Goal: Communication & Community: Answer question/provide support

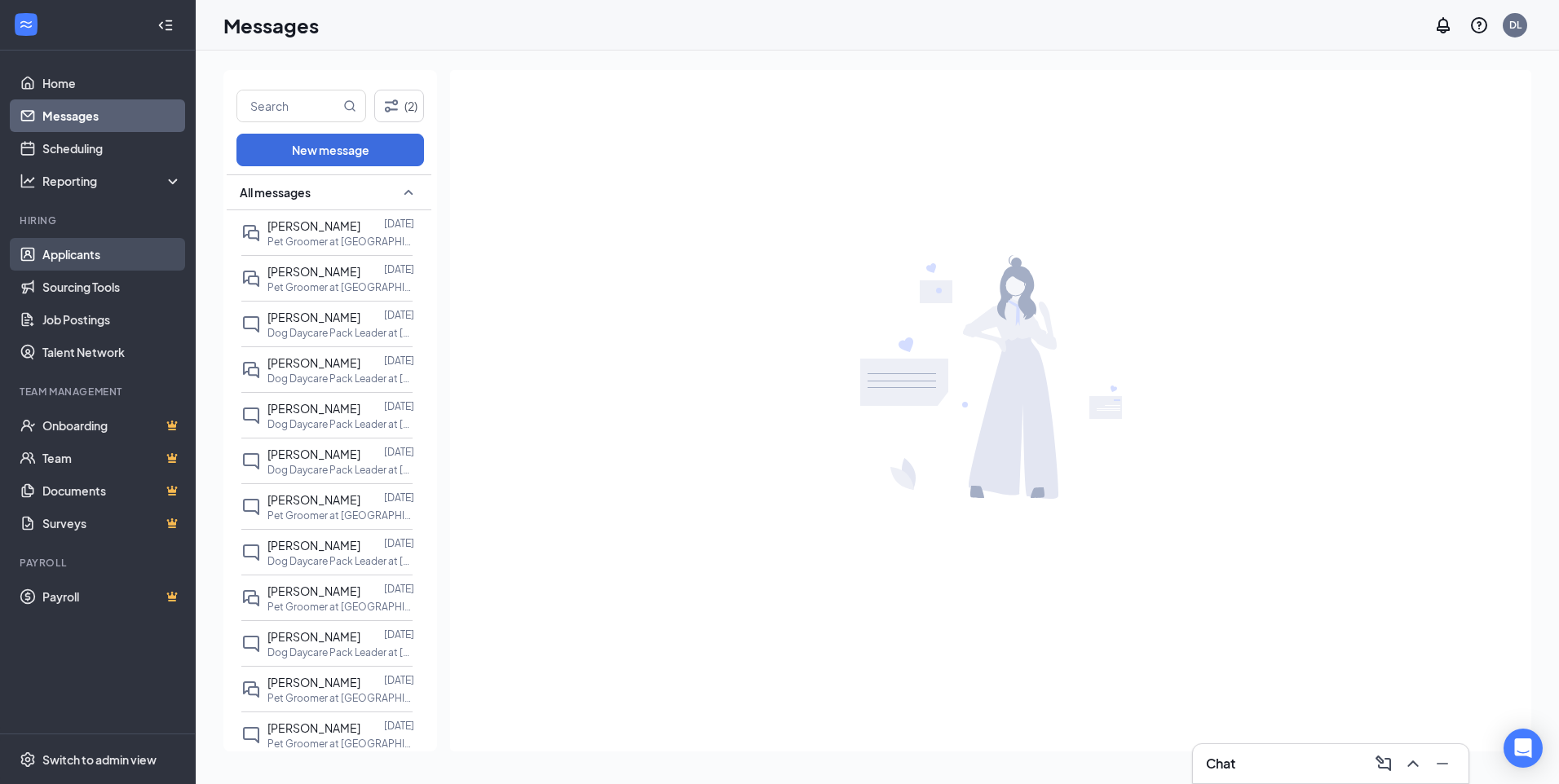
click at [104, 250] on link "Applicants" at bounding box center [112, 254] width 140 height 33
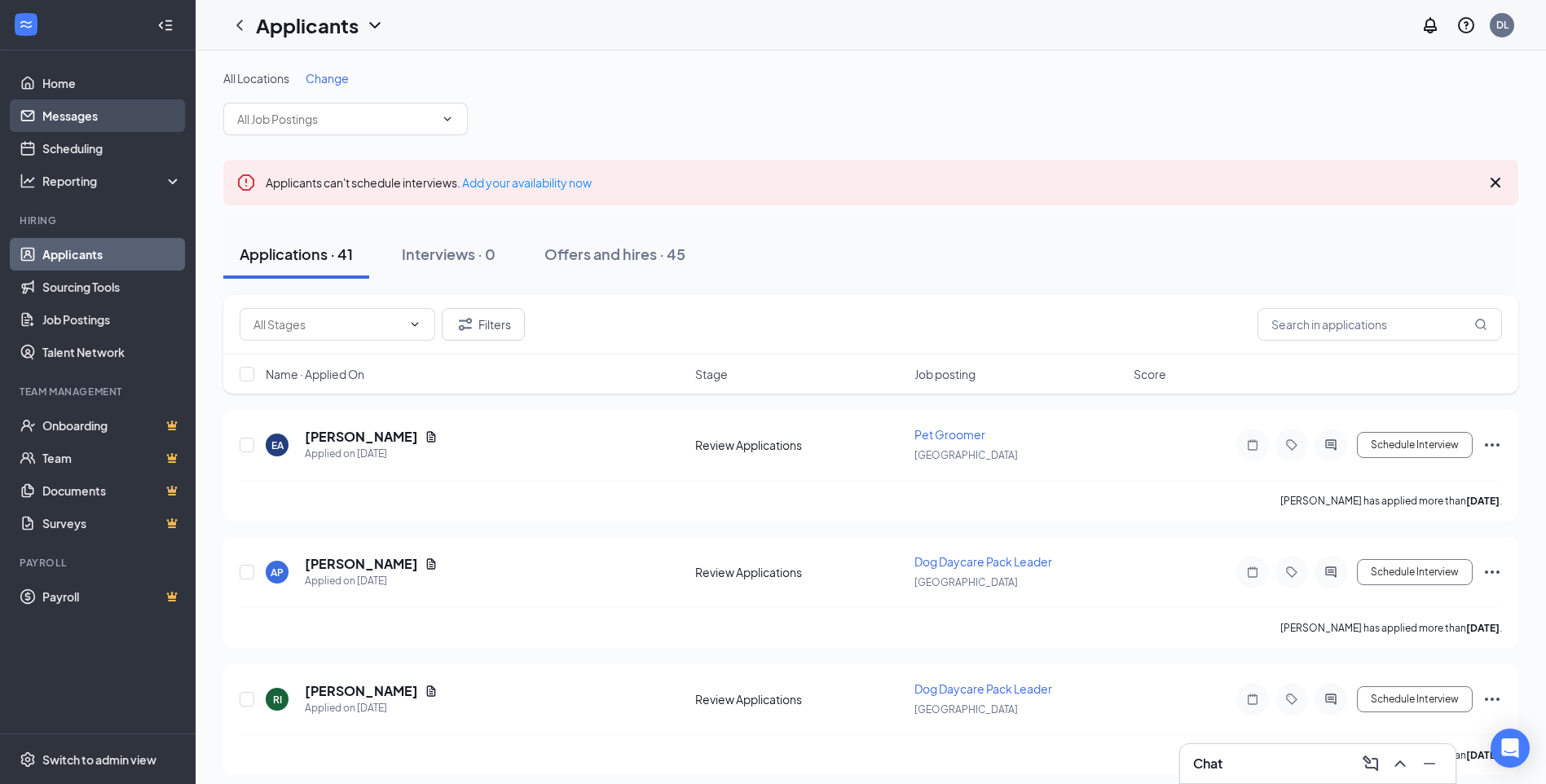
click at [85, 104] on link "Messages" at bounding box center [112, 115] width 140 height 33
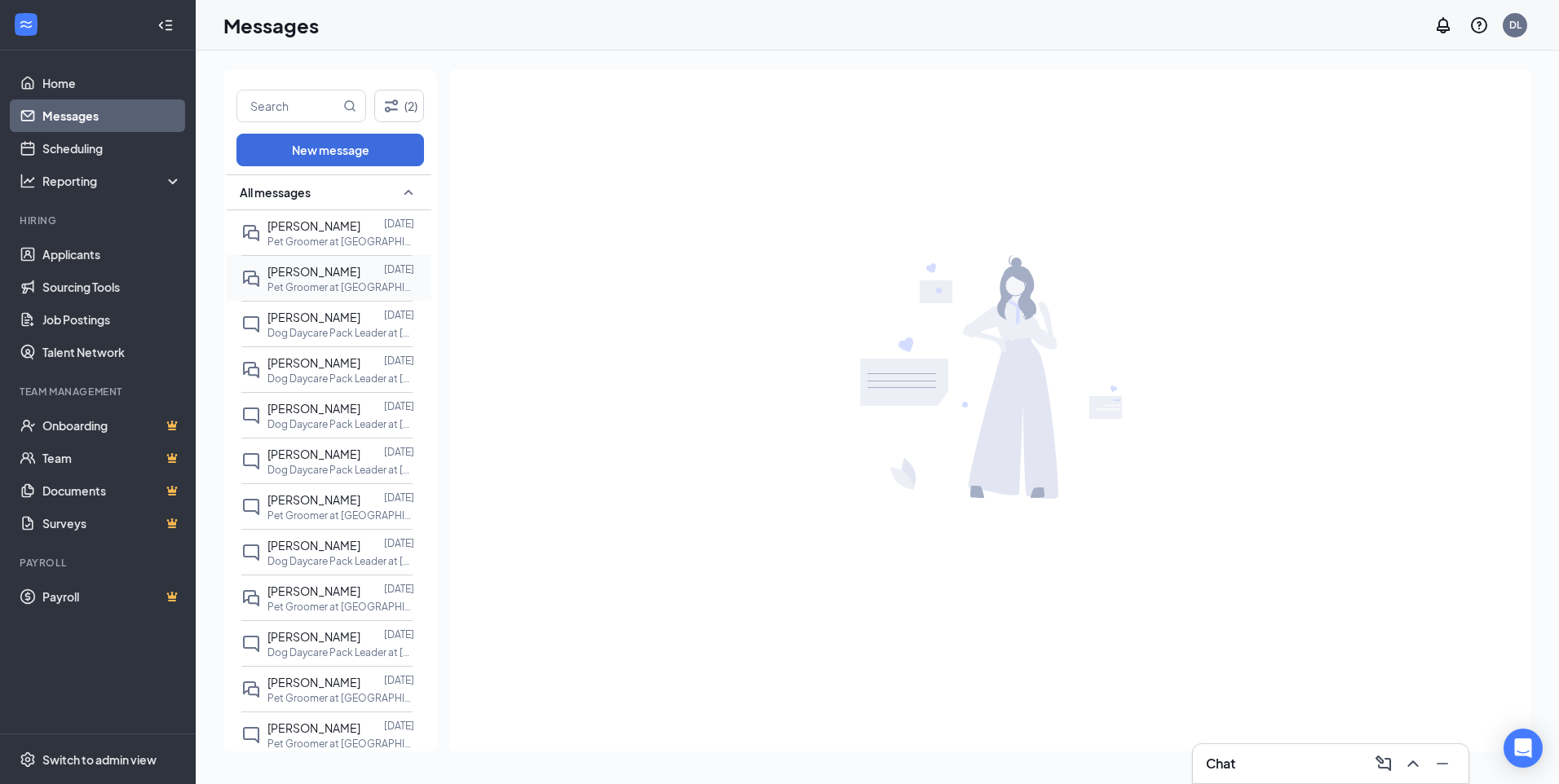
click at [303, 278] on span "[PERSON_NAME]" at bounding box center [313, 271] width 93 height 15
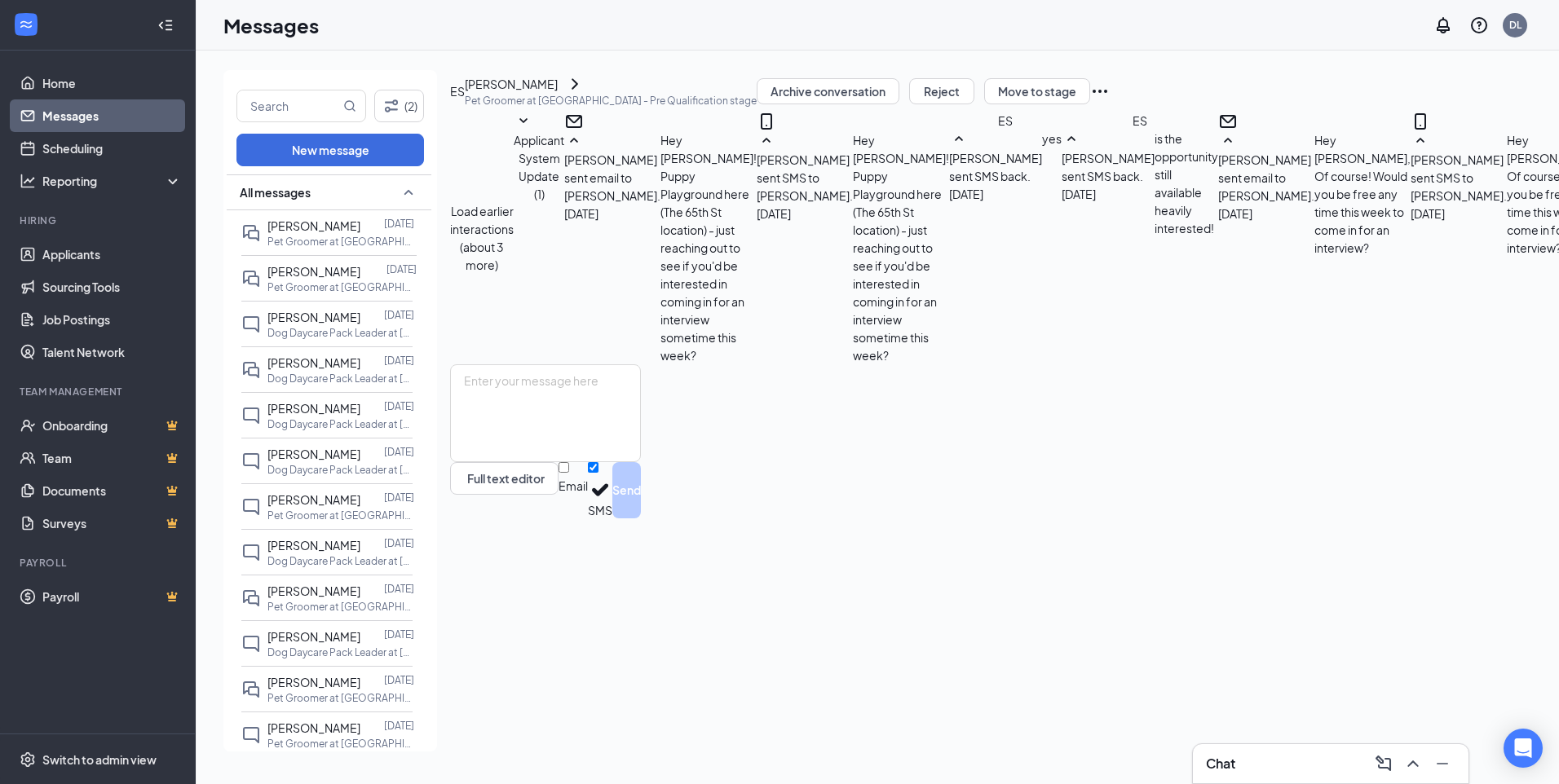
scroll to position [560, 0]
click at [309, 220] on span "[PERSON_NAME]" at bounding box center [313, 226] width 93 height 15
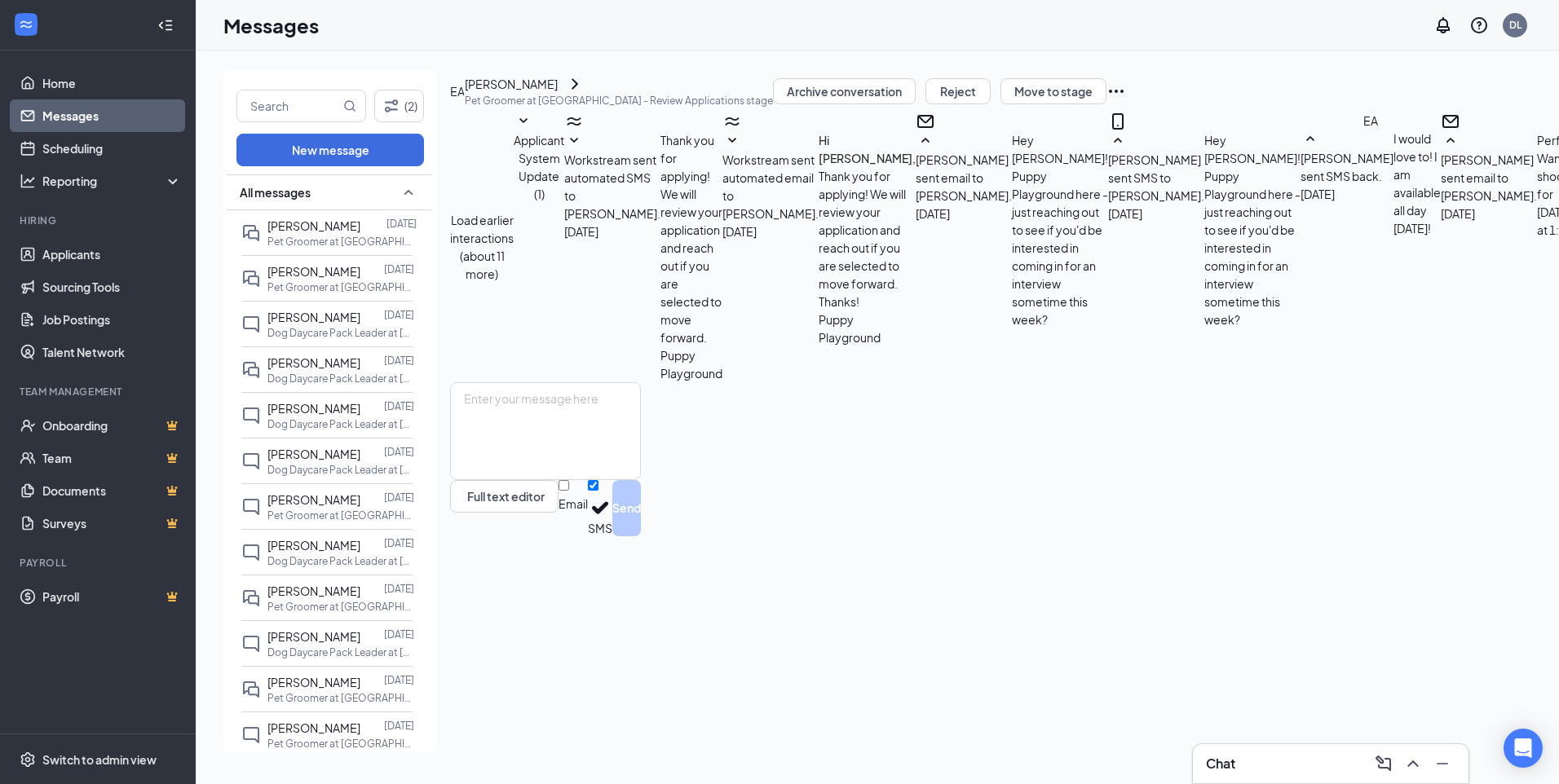
scroll to position [469, 0]
click at [343, 319] on span "[PERSON_NAME]" at bounding box center [313, 317] width 93 height 15
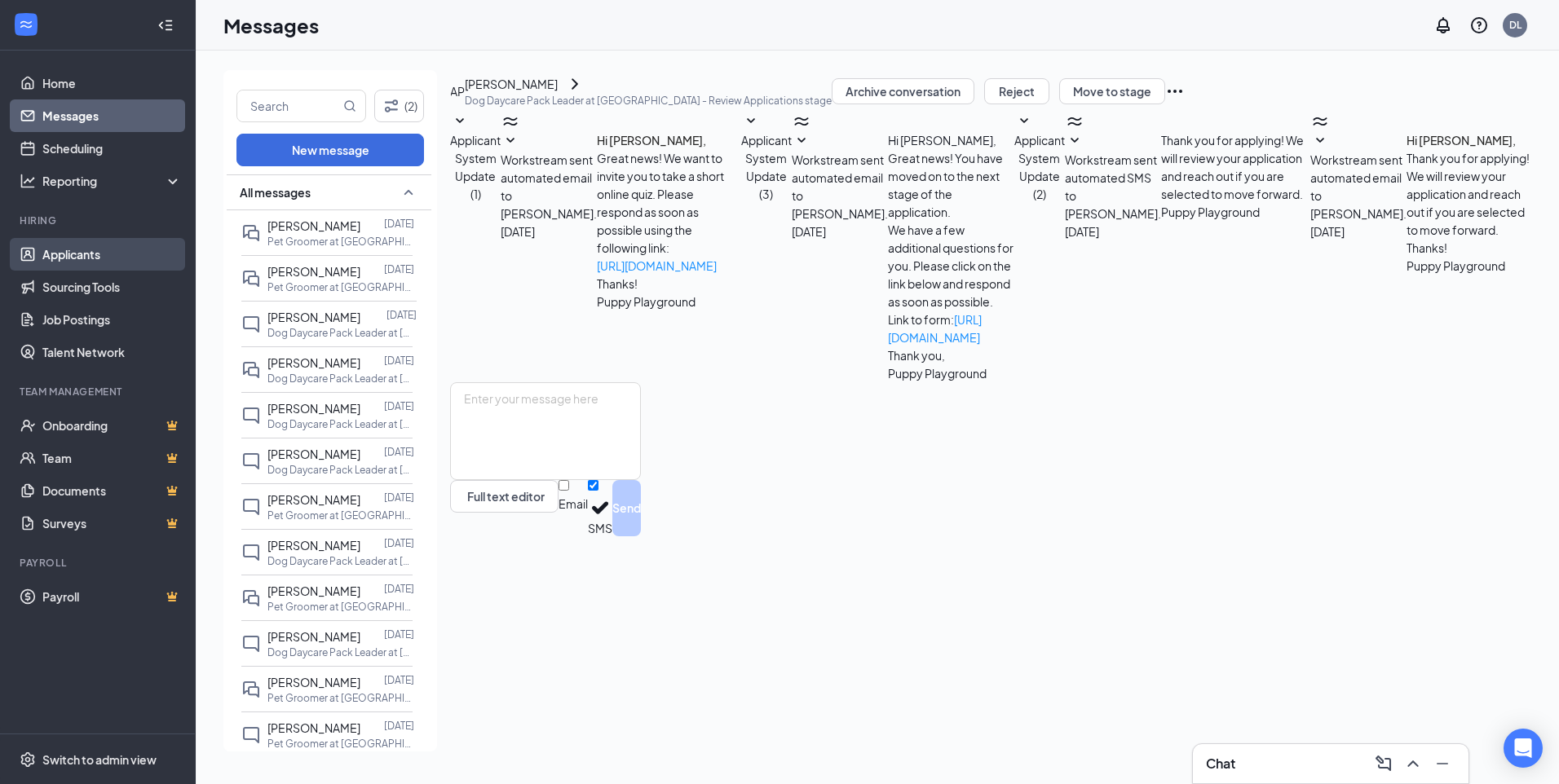
click at [94, 252] on link "Applicants" at bounding box center [112, 254] width 140 height 33
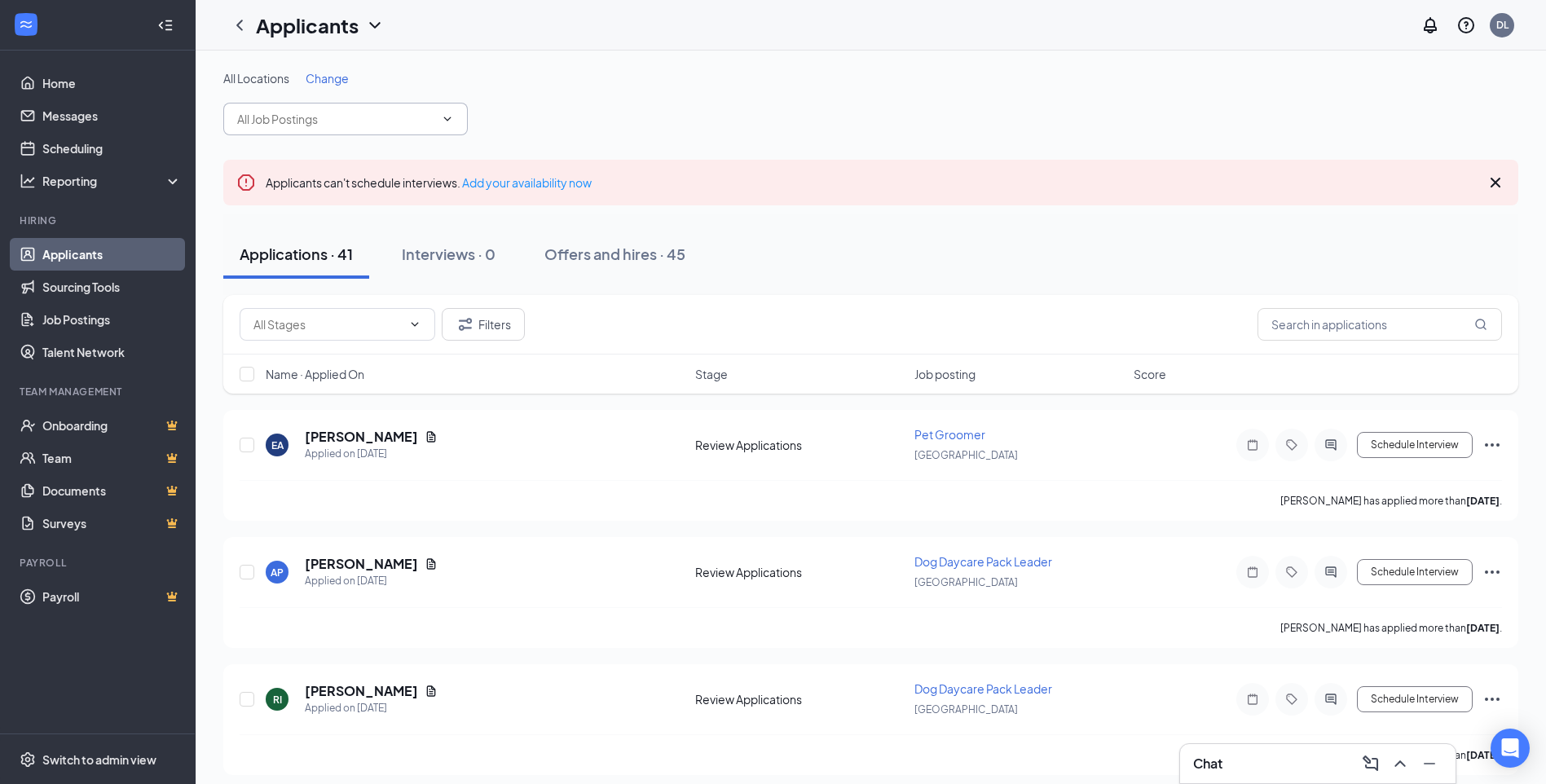
click at [328, 111] on input "text" at bounding box center [335, 119] width 197 height 18
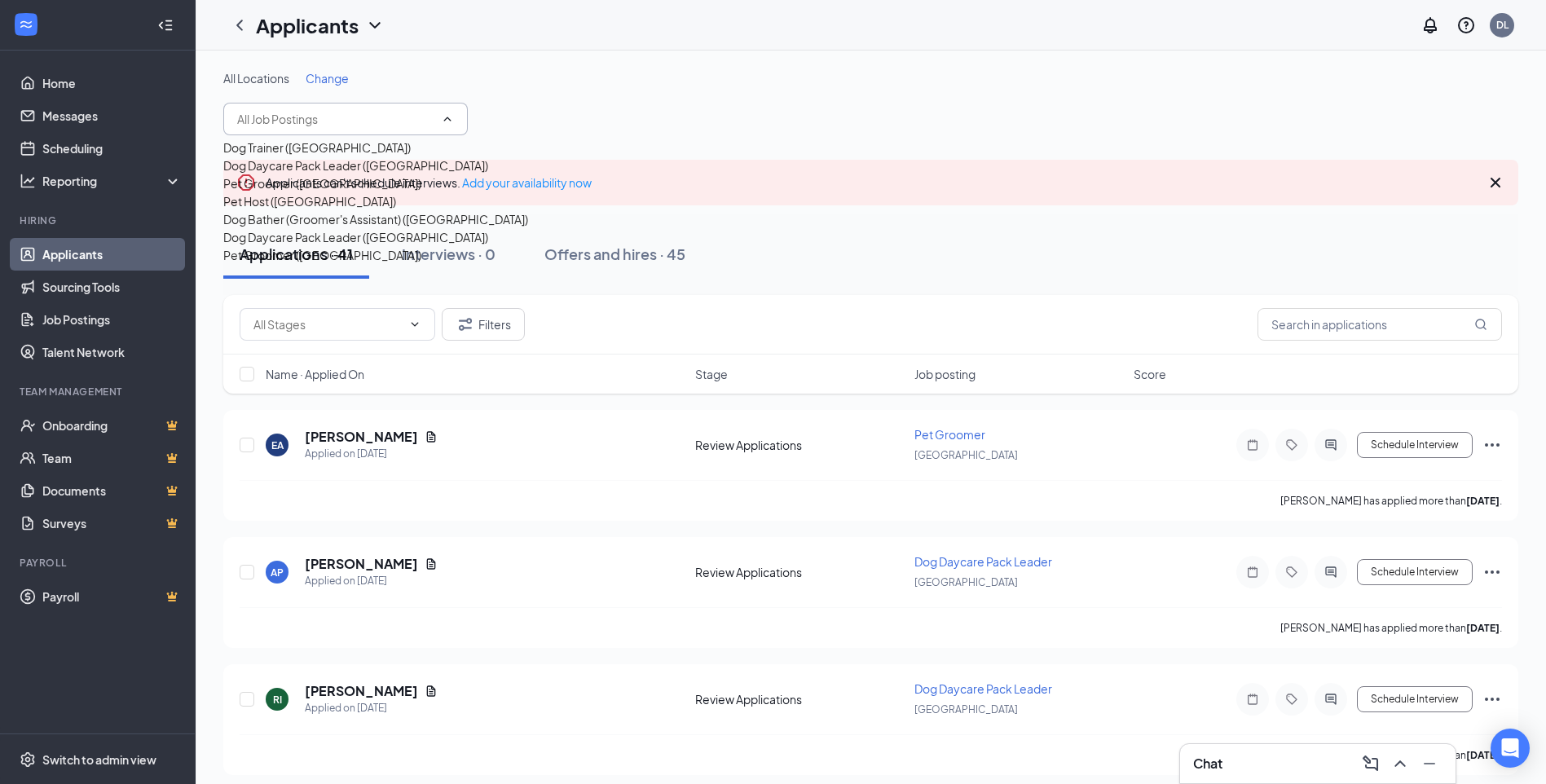
click at [322, 174] on div "Dog Daycare Pack Leader ([GEOGRAPHIC_DATA])" at bounding box center [355, 165] width 265 height 18
type input "Dog Daycare Pack Leader ([GEOGRAPHIC_DATA])"
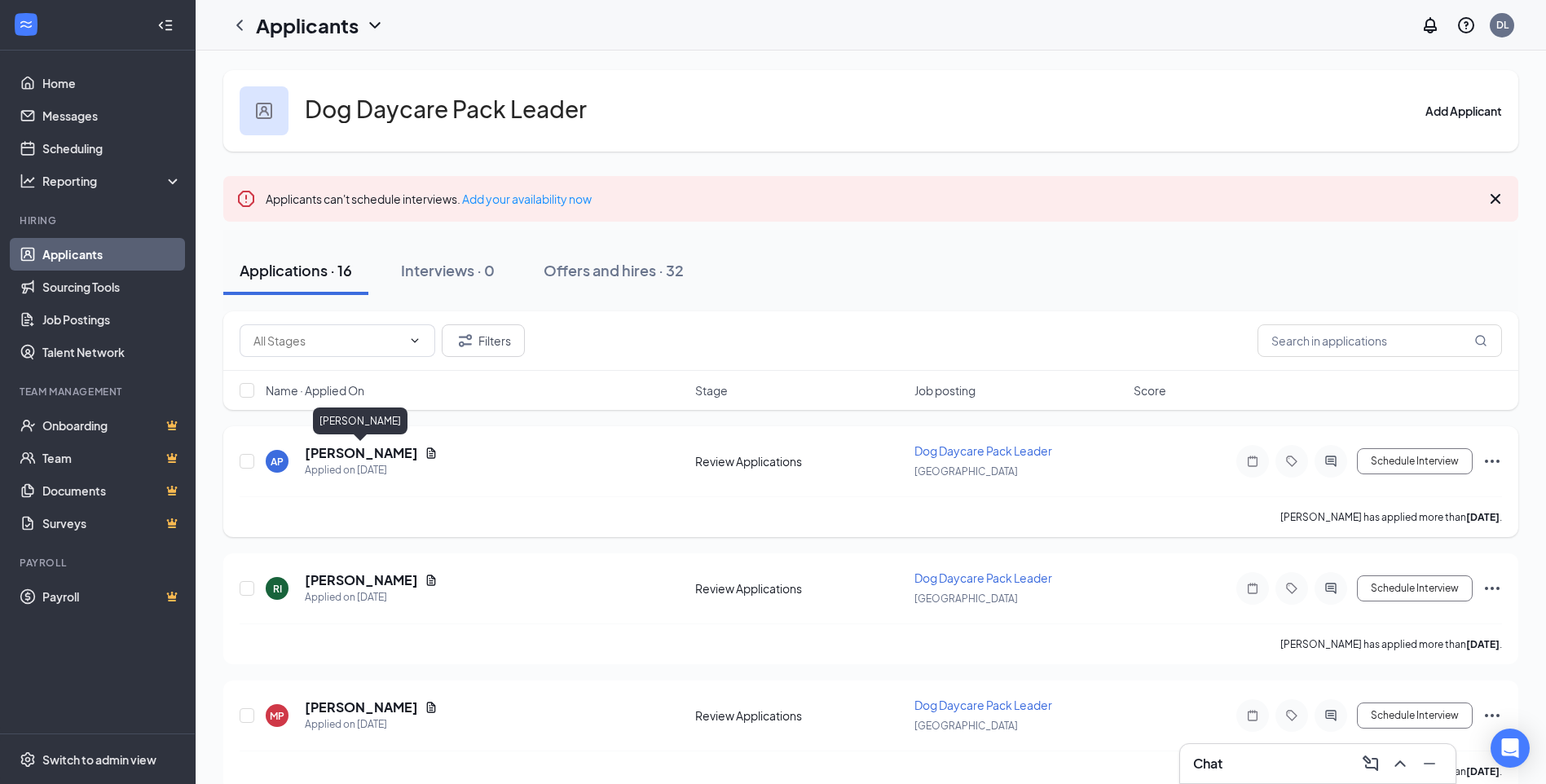
click at [332, 450] on h5 "[PERSON_NAME]" at bounding box center [362, 453] width 113 height 18
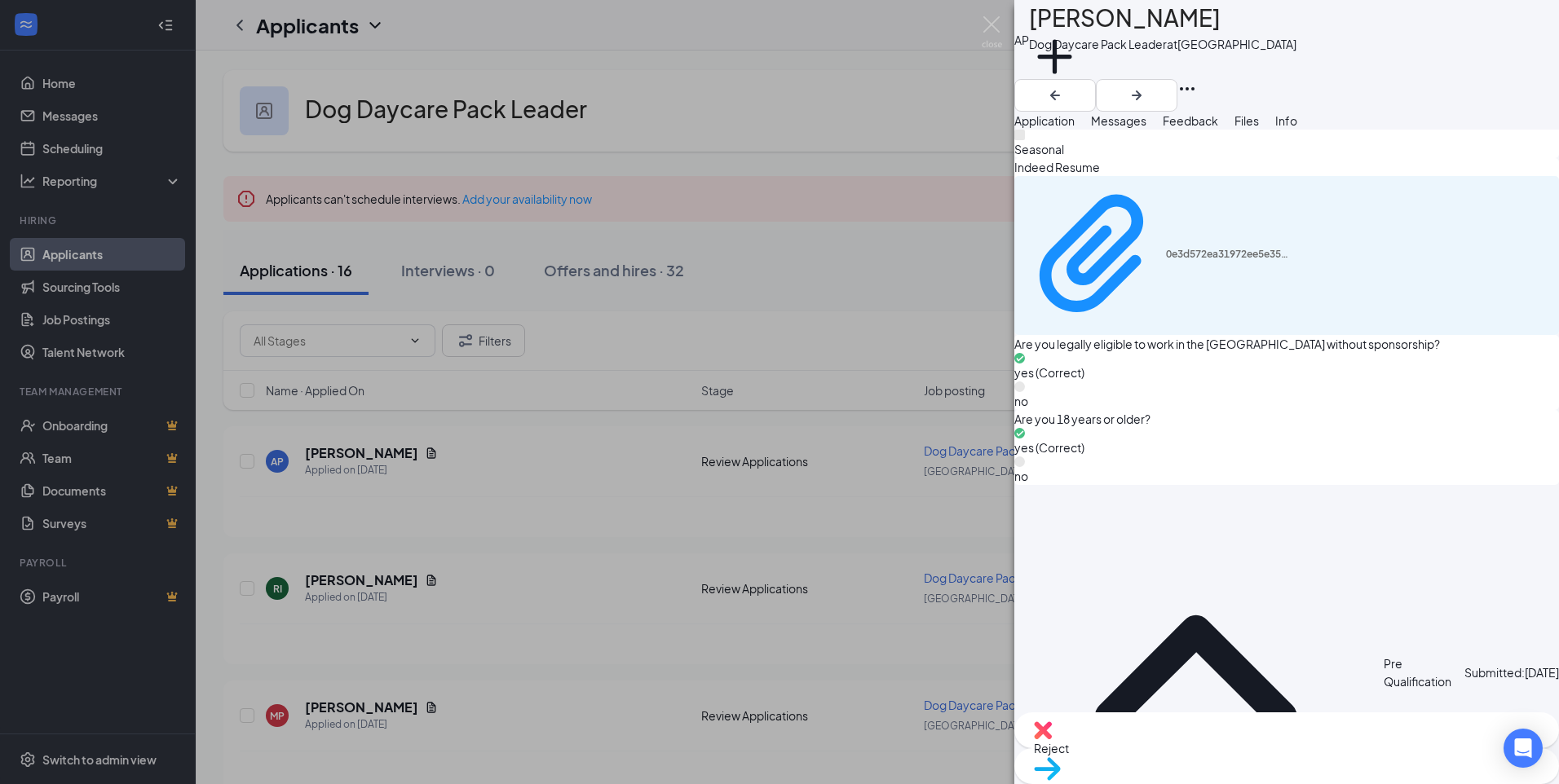
scroll to position [913, 0]
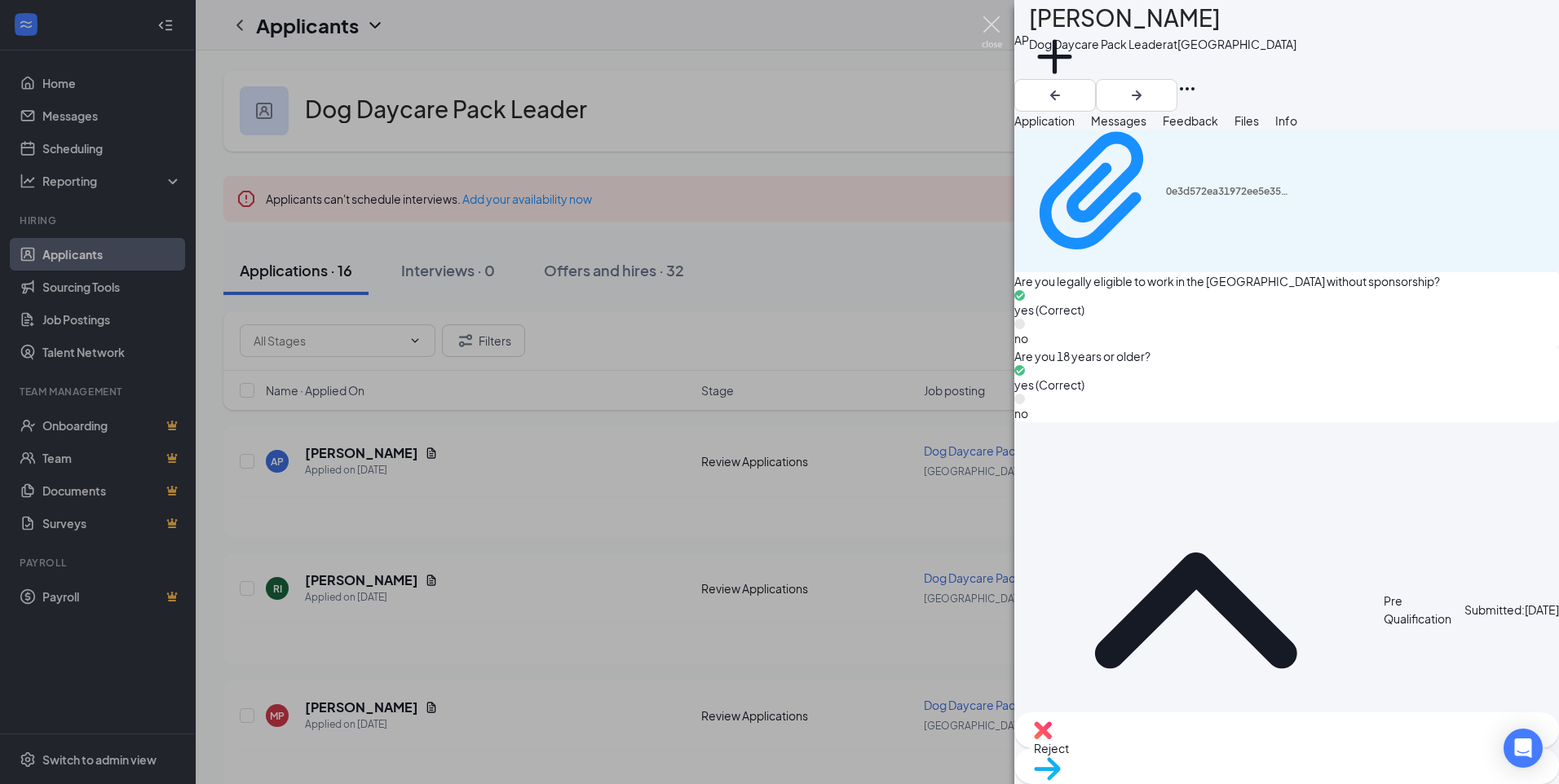
click at [995, 25] on img at bounding box center [992, 32] width 20 height 32
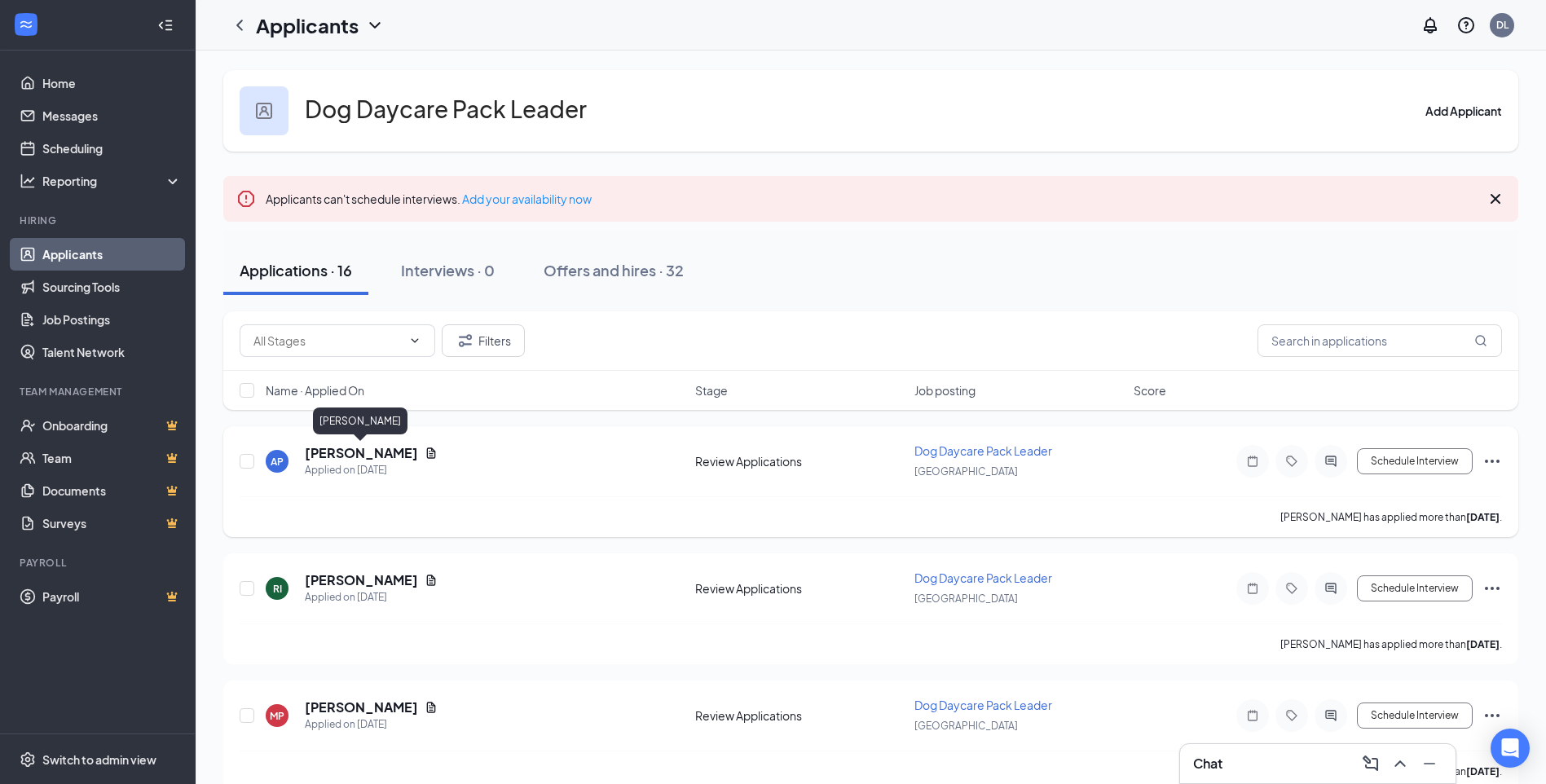
click at [358, 454] on h5 "[PERSON_NAME]" at bounding box center [362, 453] width 113 height 18
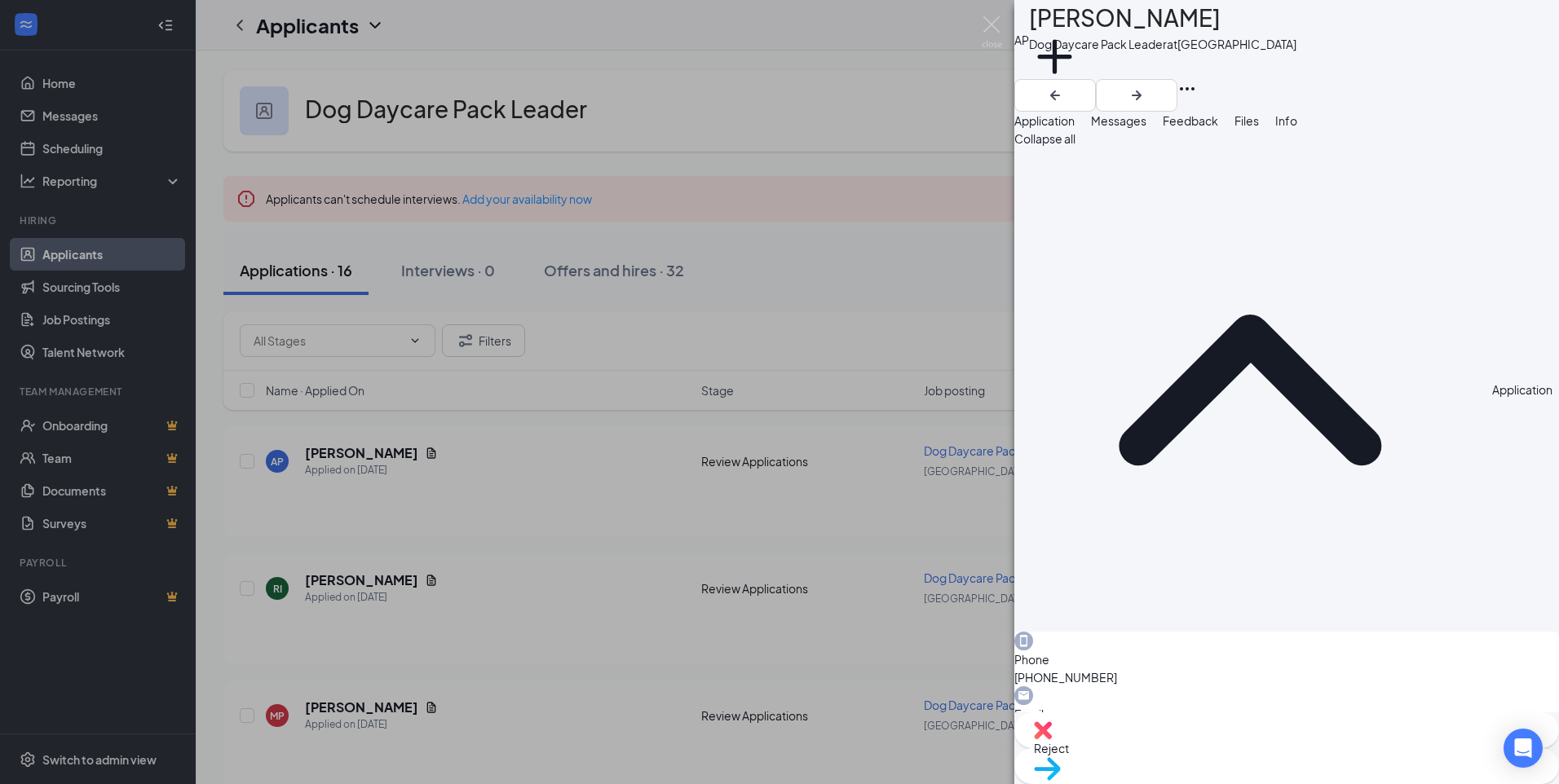
click at [1146, 128] on span "Messages" at bounding box center [1118, 120] width 56 height 15
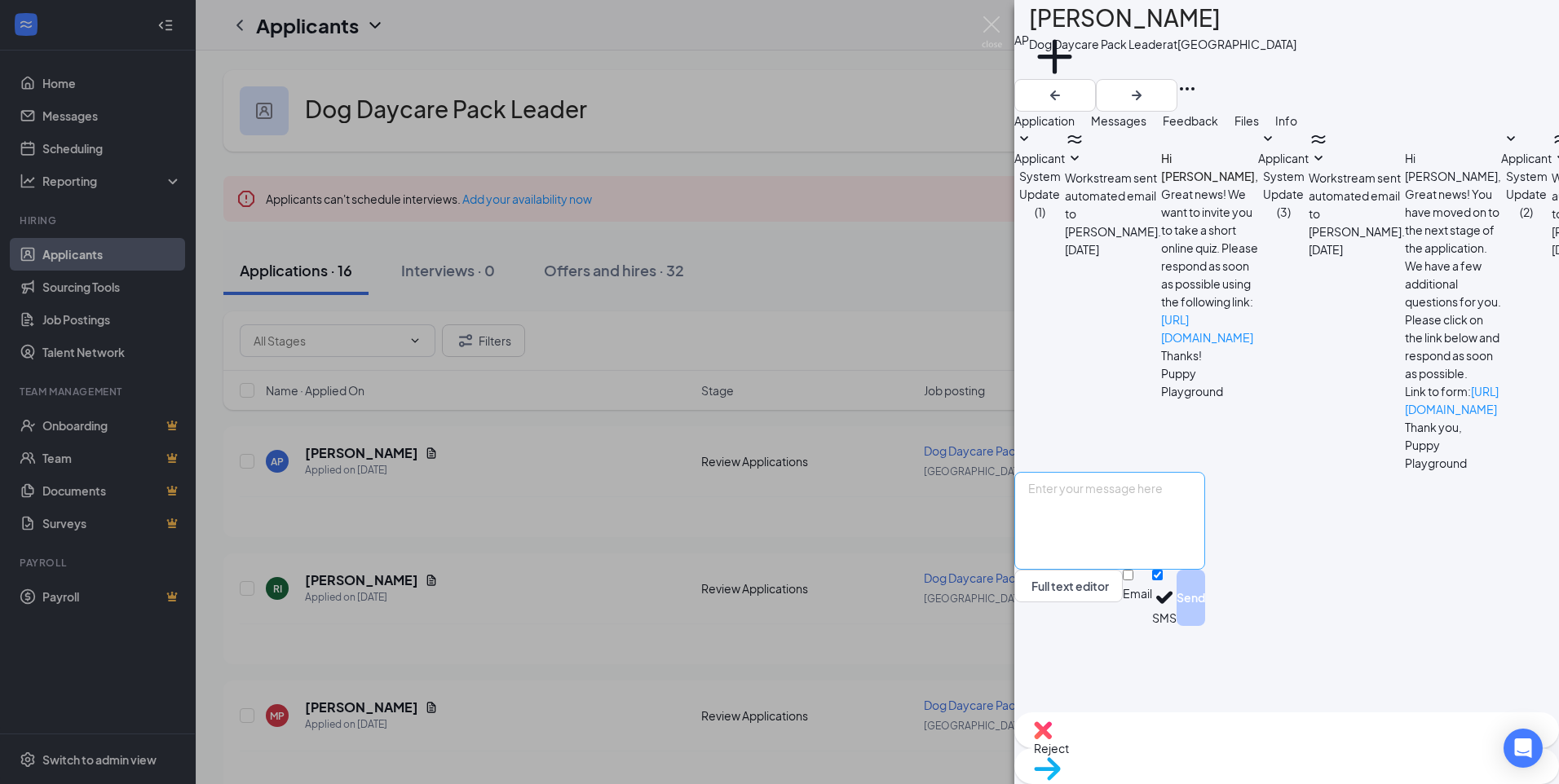
scroll to position [58, 0]
click at [1160, 570] on textarea at bounding box center [1110, 520] width 191 height 98
type textarea "Hey [PERSON_NAME]! Puppy Playground here - just reaching out to see if you'd be…"
click at [1133, 580] on input "Email" at bounding box center [1128, 575] width 11 height 11
checkbox input "true"
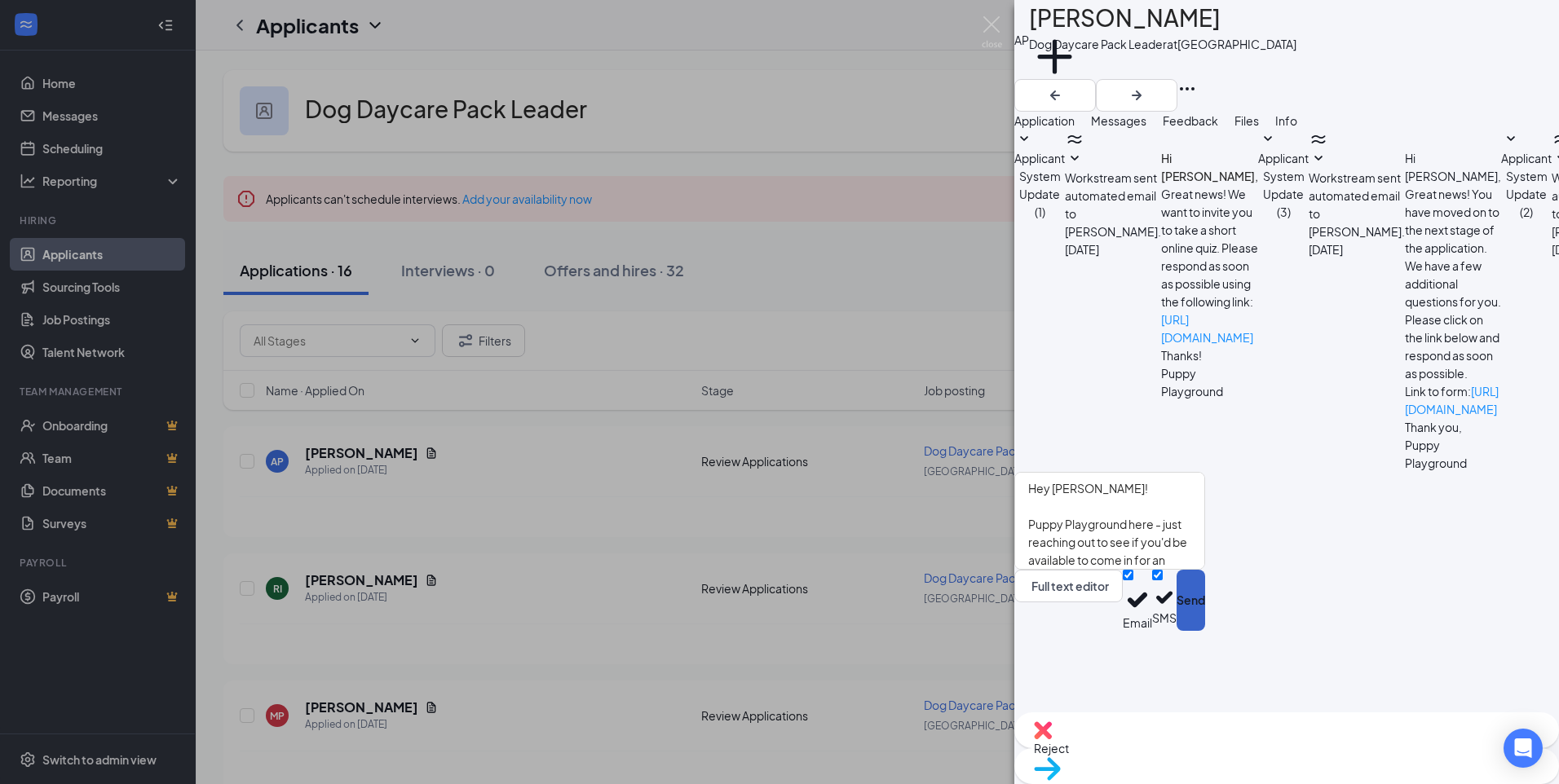
click at [1205, 631] on button "Send" at bounding box center [1191, 600] width 28 height 61
click at [994, 21] on img at bounding box center [992, 32] width 20 height 32
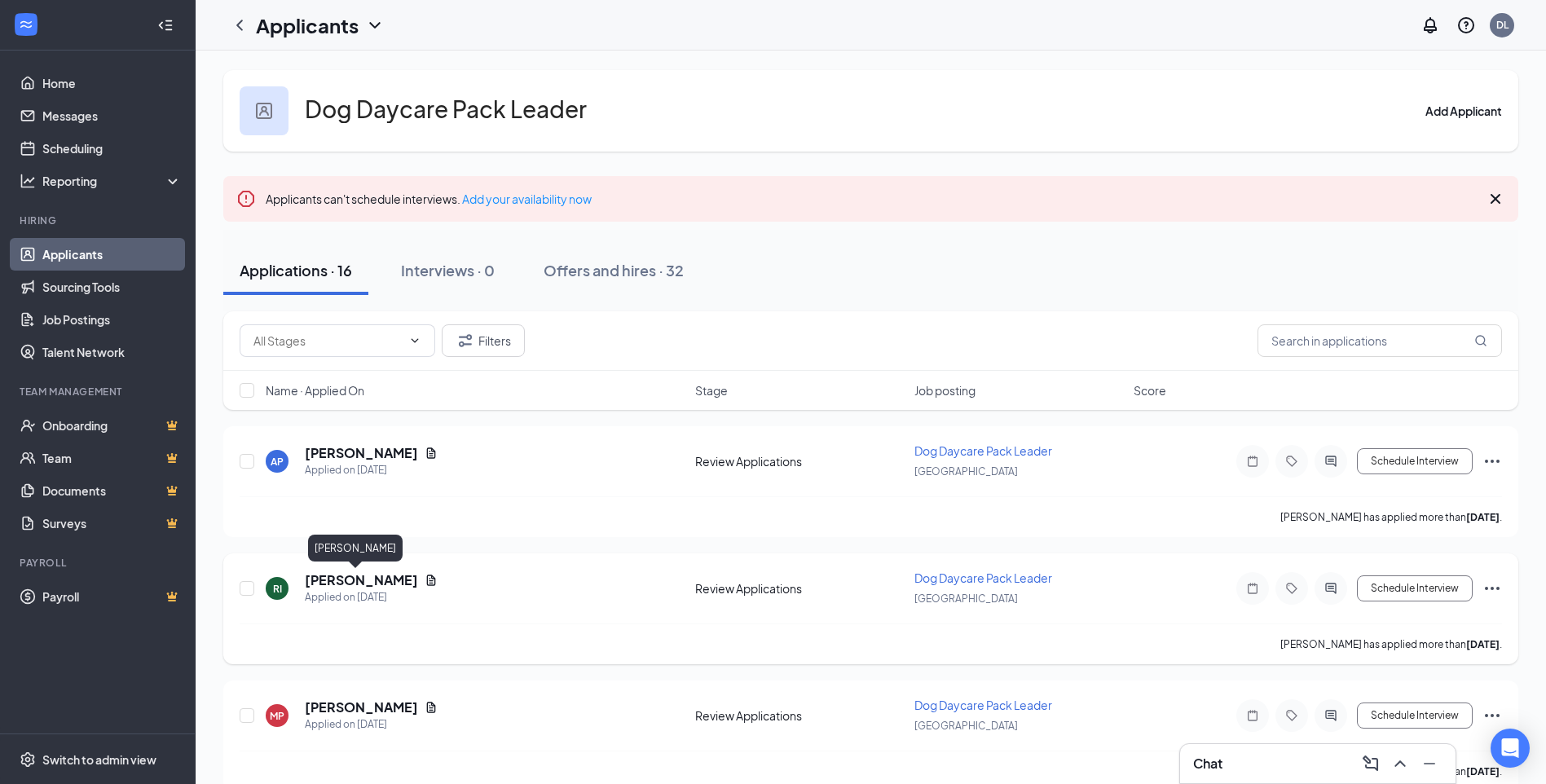
click at [348, 583] on h5 "[PERSON_NAME]" at bounding box center [362, 580] width 113 height 18
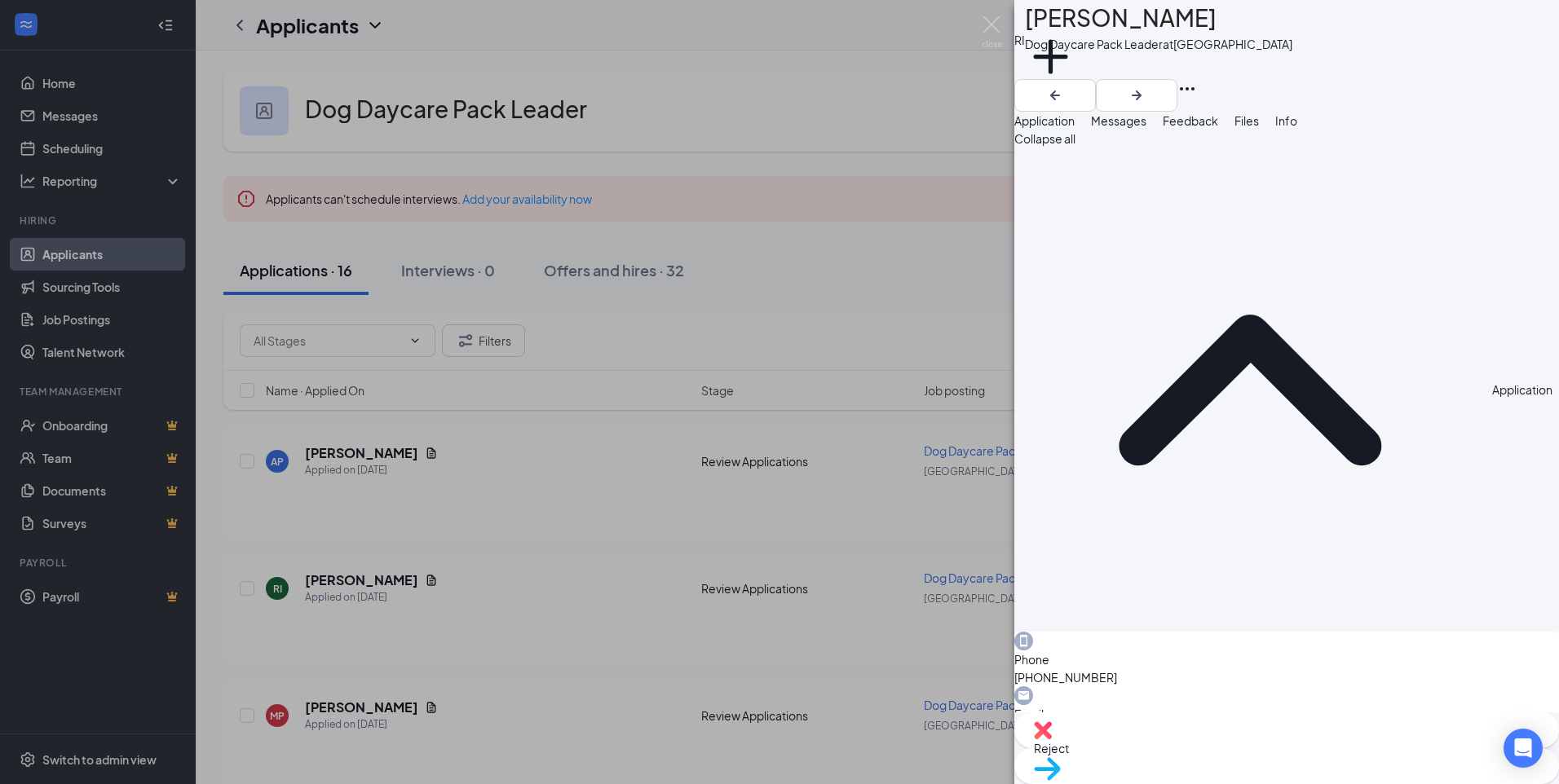
click at [1146, 117] on button "Messages" at bounding box center [1118, 120] width 56 height 18
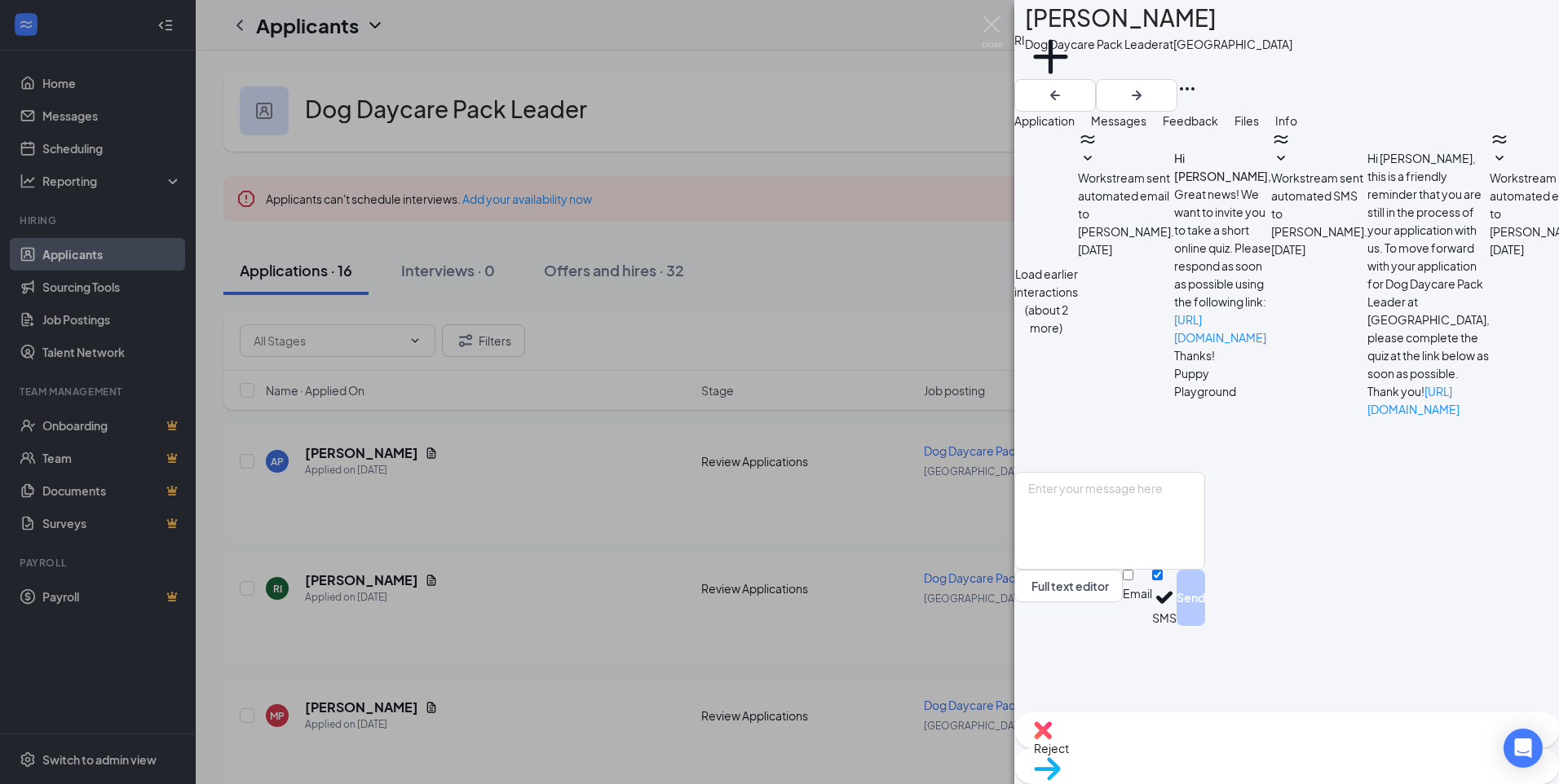
scroll to position [216, 0]
click at [1205, 570] on textarea at bounding box center [1110, 520] width 191 height 98
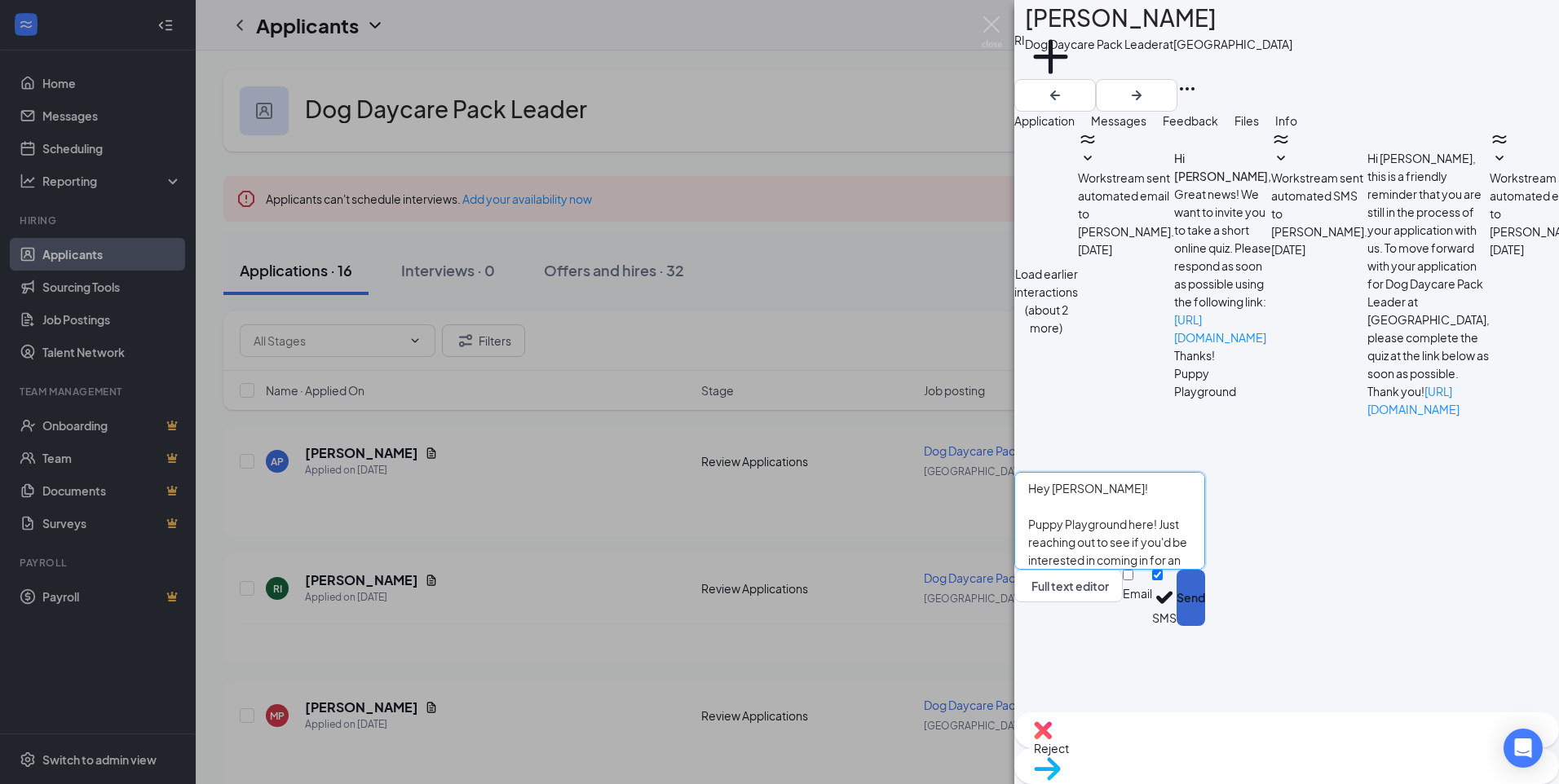
type textarea "Hey [PERSON_NAME]! Puppy Playground here! Just reaching out to see if you'd be …"
click at [1205, 626] on button "Send" at bounding box center [1191, 598] width 28 height 57
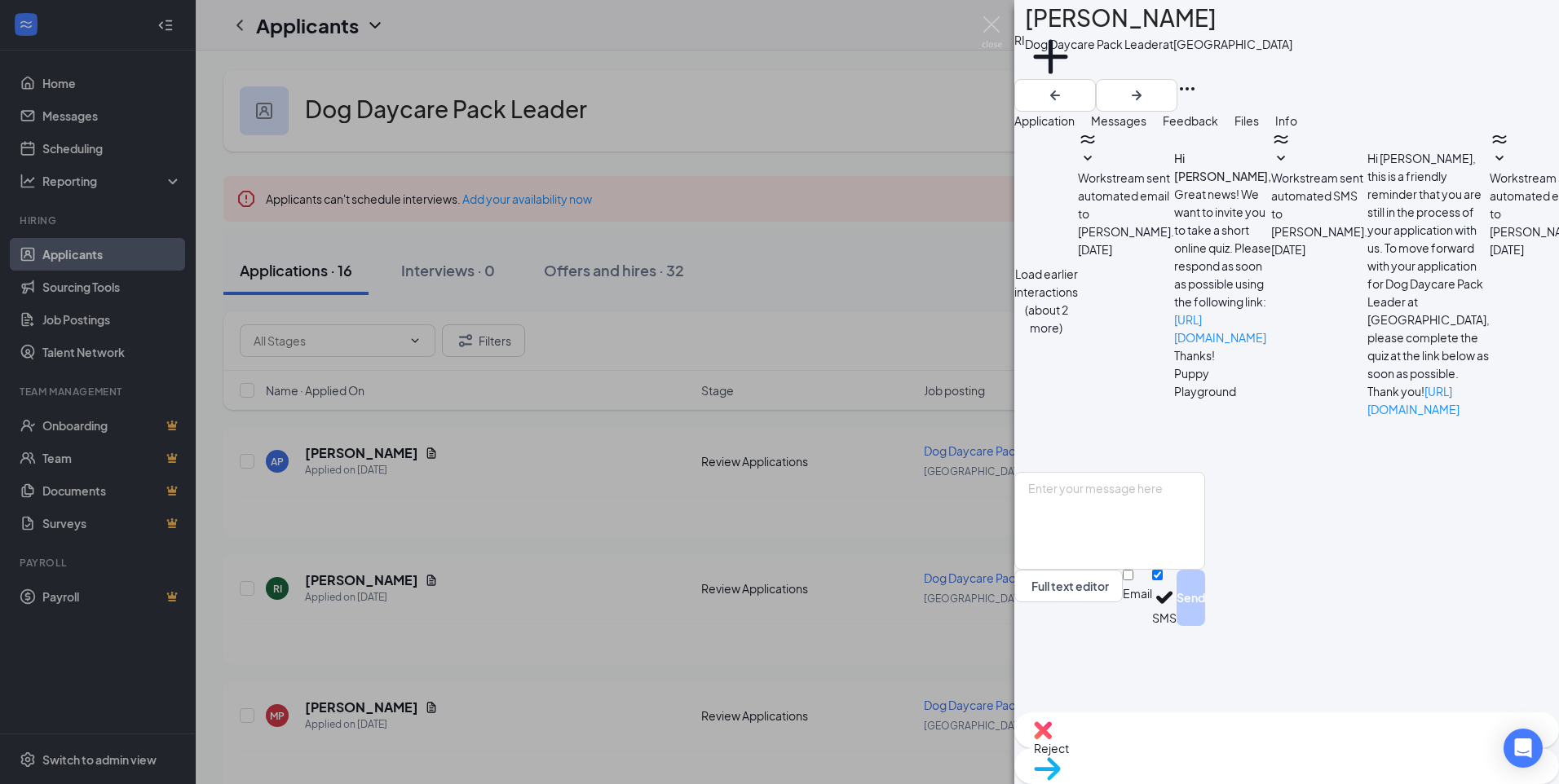
scroll to position [357, 0]
click at [988, 21] on img at bounding box center [992, 32] width 20 height 32
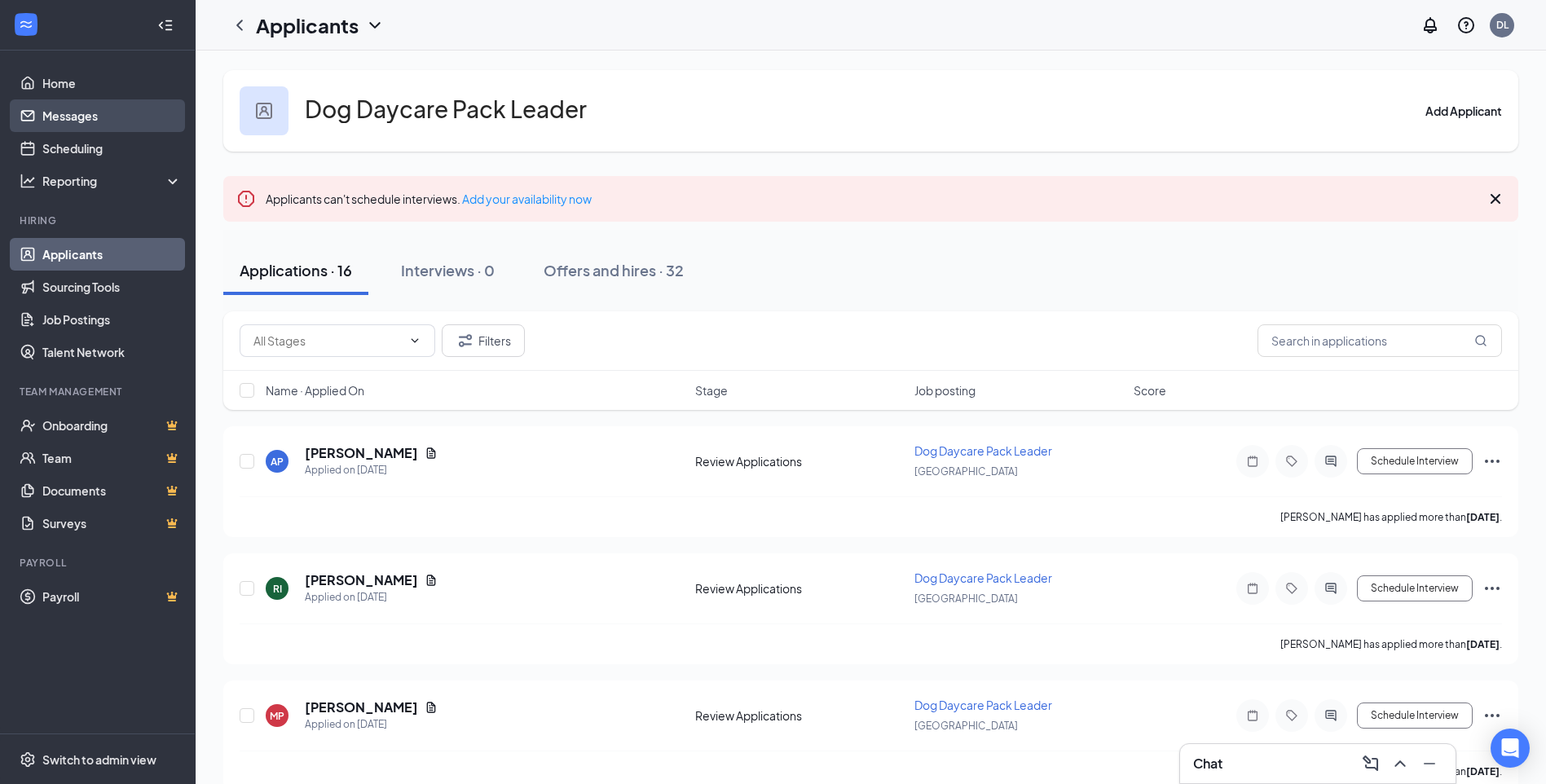
click at [44, 110] on link "Messages" at bounding box center [112, 115] width 140 height 33
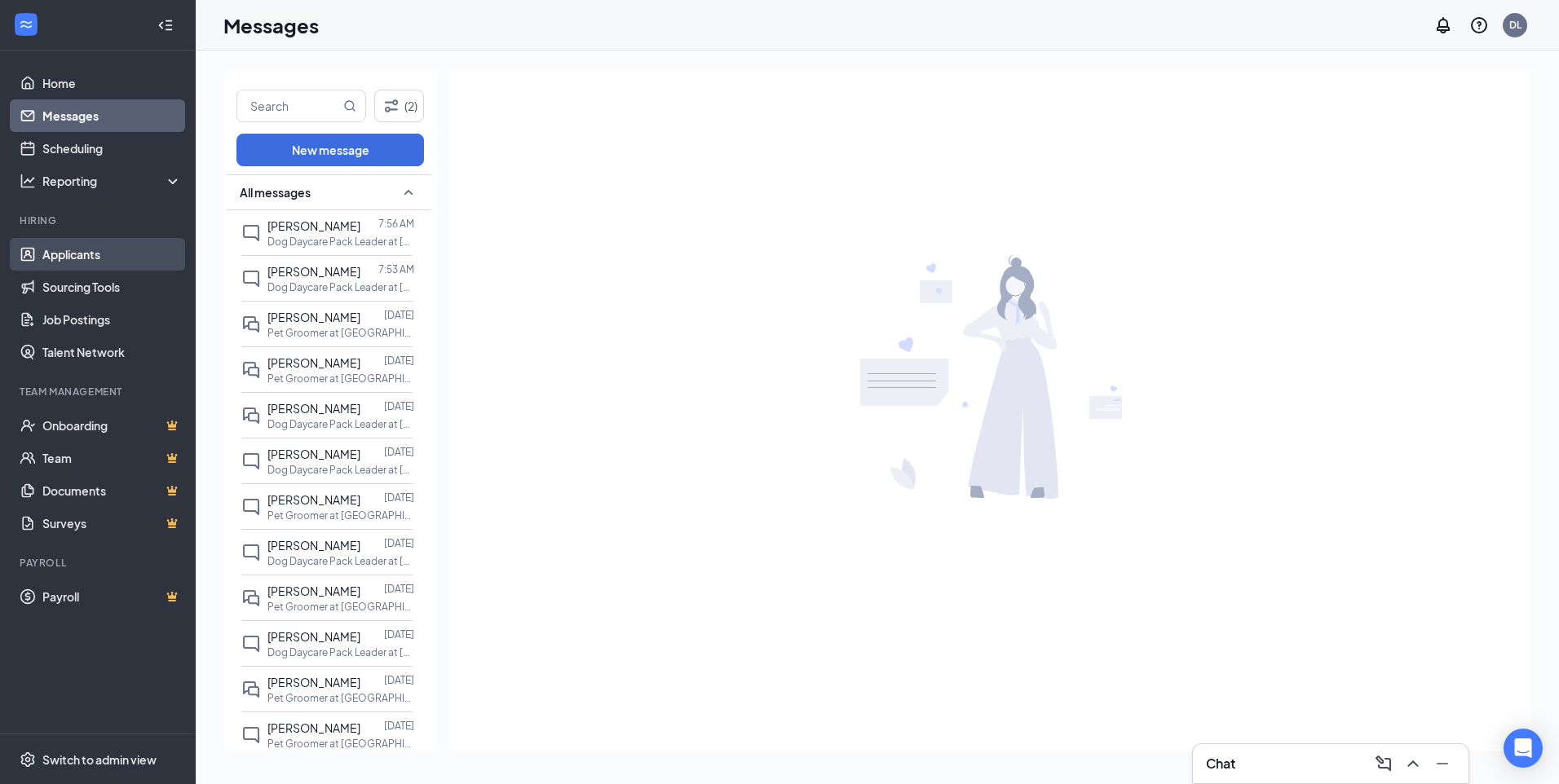
click at [81, 254] on link "Applicants" at bounding box center [112, 254] width 140 height 33
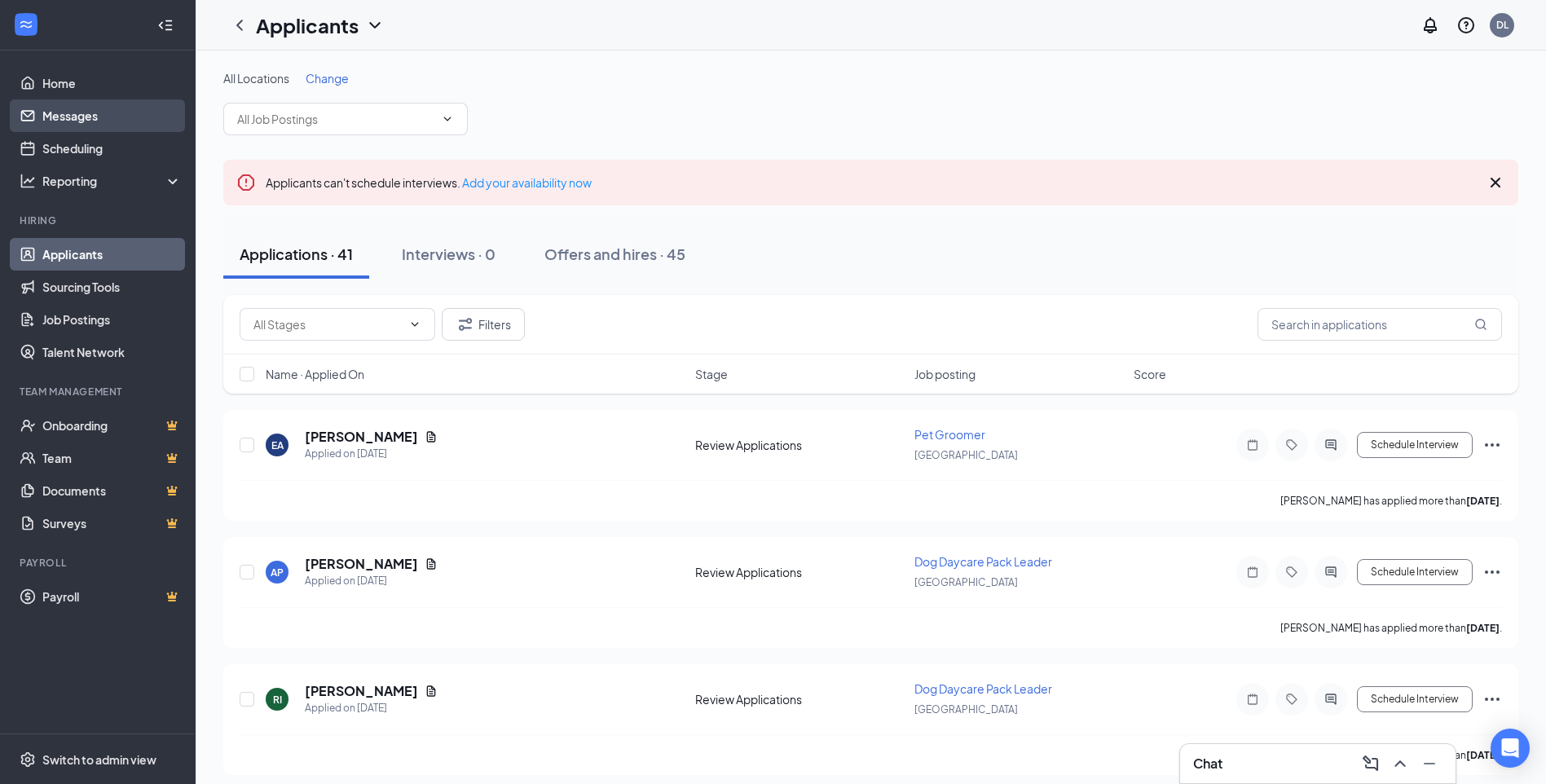
click at [86, 110] on link "Messages" at bounding box center [112, 115] width 140 height 33
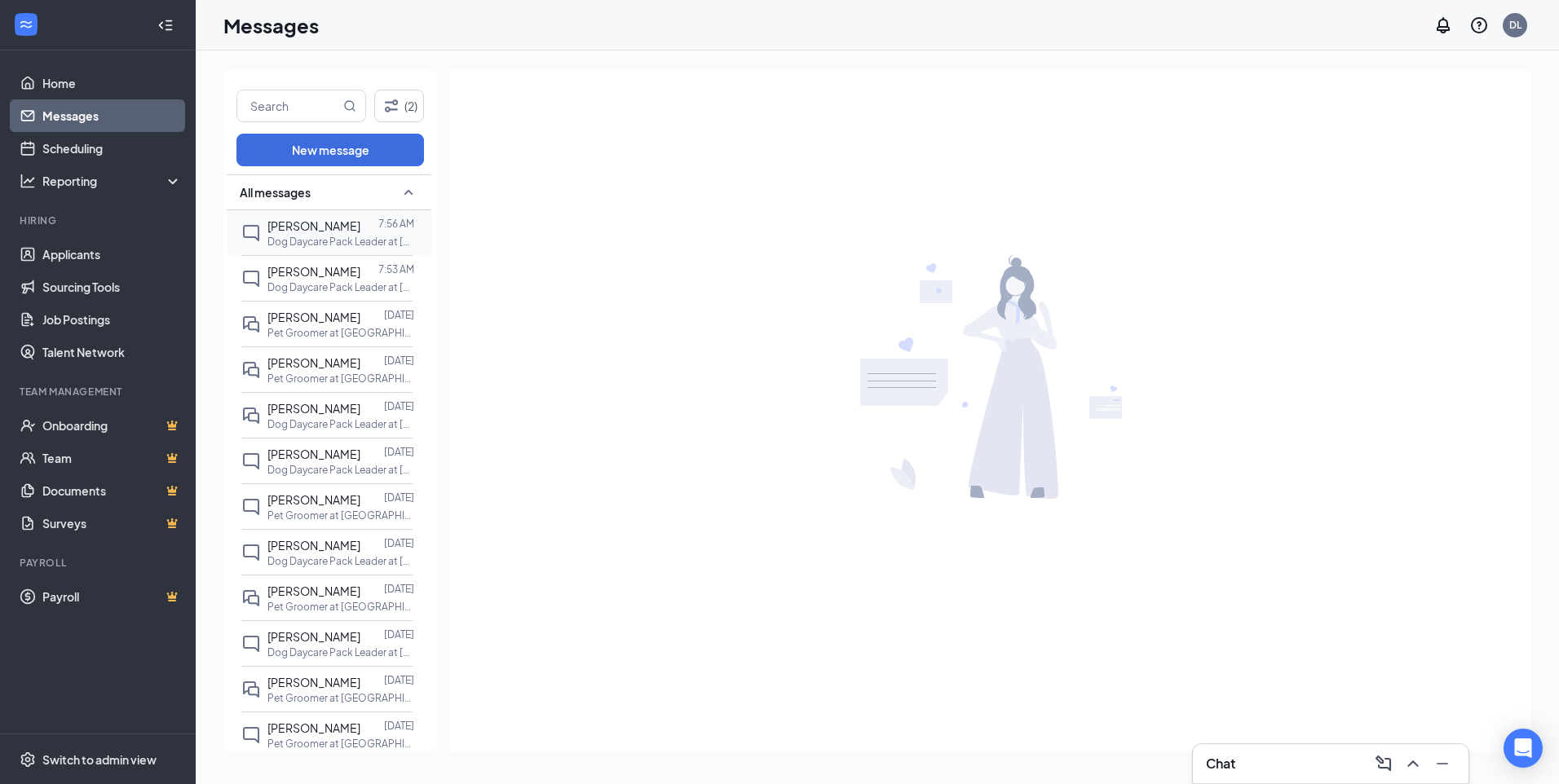
click at [312, 235] on p "Dog Daycare Pack Leader at [GEOGRAPHIC_DATA]" at bounding box center [341, 242] width 147 height 14
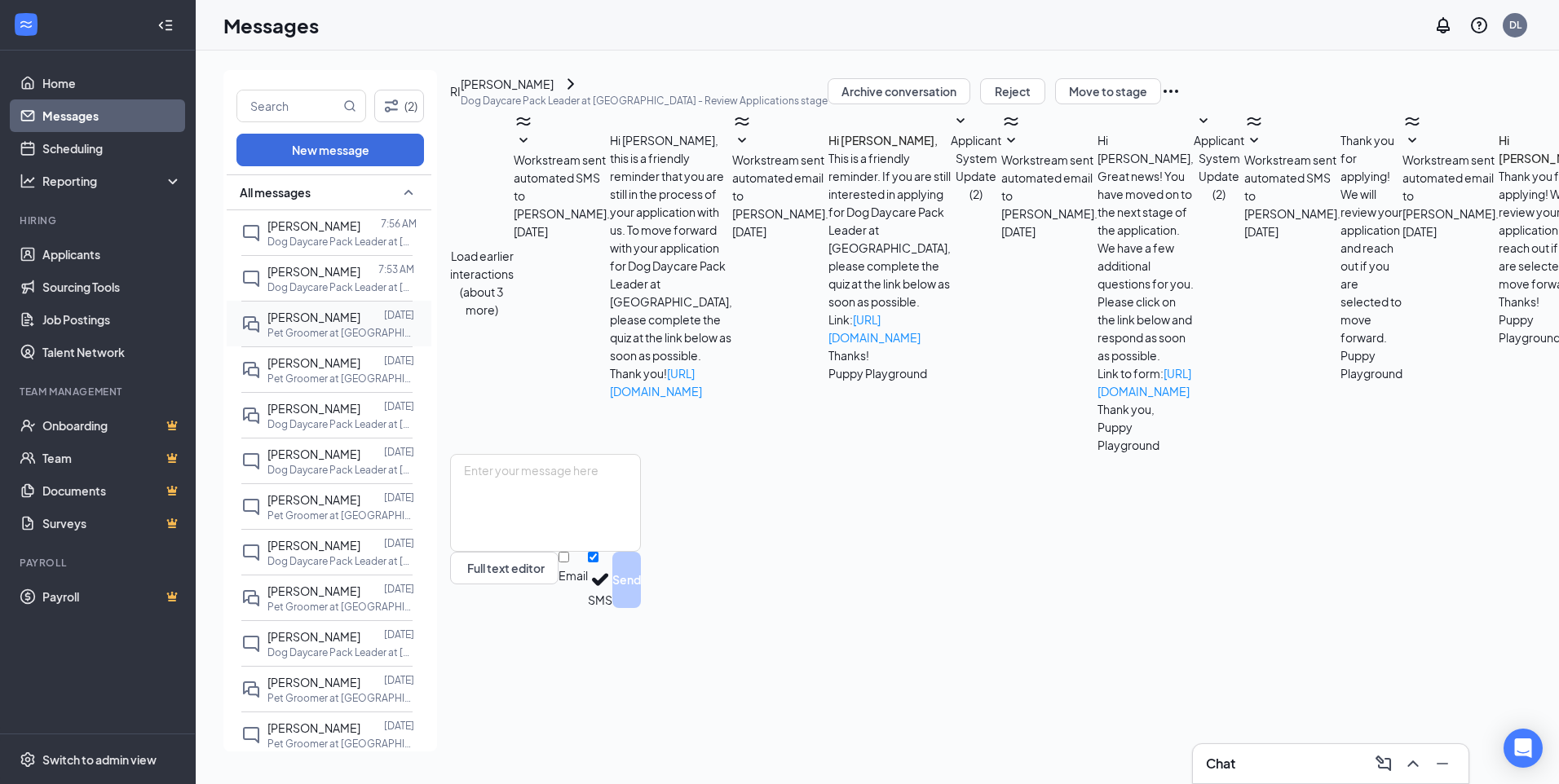
scroll to position [133, 0]
click at [328, 265] on span "[PERSON_NAME]" at bounding box center [313, 271] width 93 height 15
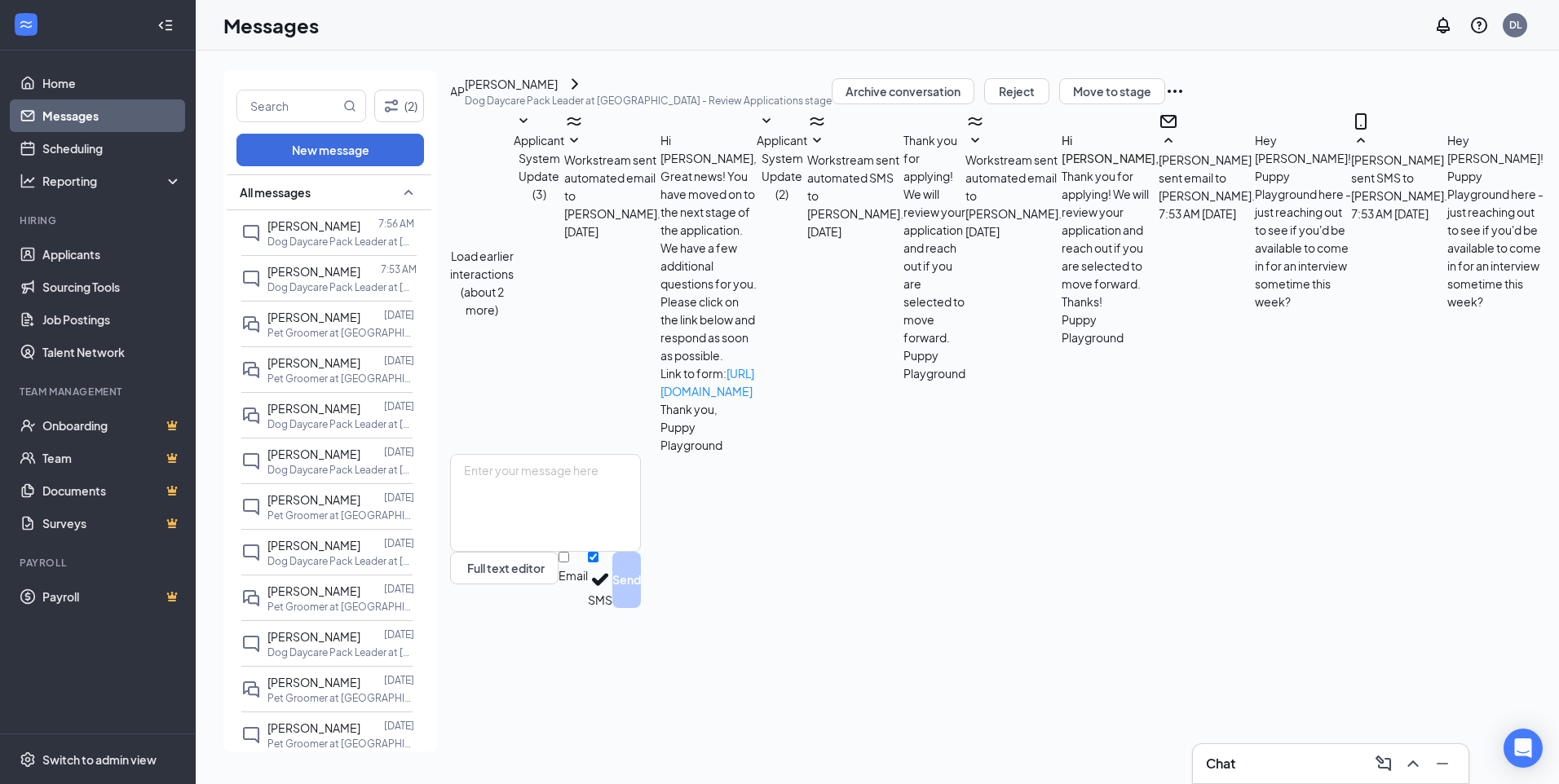
scroll to position [136, 0]
